Goal: Complete application form

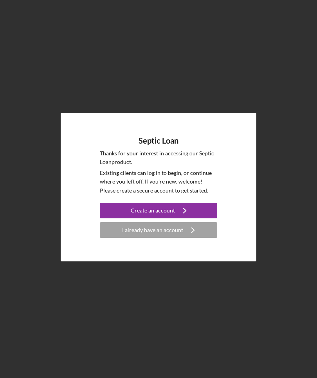
click at [175, 220] on icon "Icon/Navigate" at bounding box center [185, 211] width 20 height 20
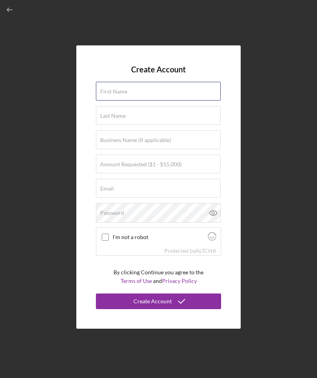
click at [166, 101] on input "First Name" at bounding box center [158, 91] width 125 height 19
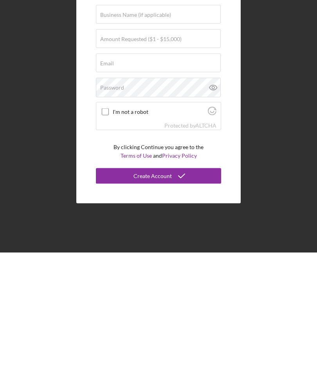
scroll to position [27, 0]
